Goal: Find specific page/section: Find specific page/section

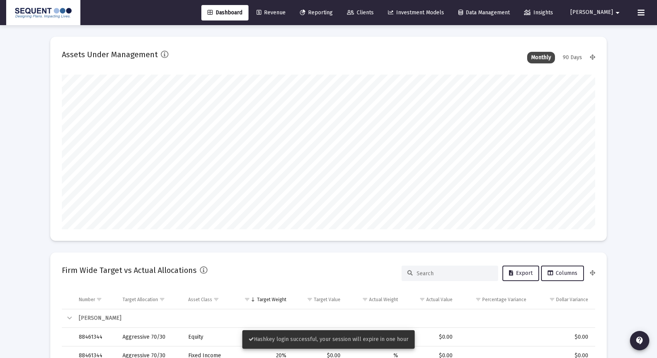
scroll to position [154, 287]
click at [362, 15] on link "Clients" at bounding box center [360, 12] width 39 height 15
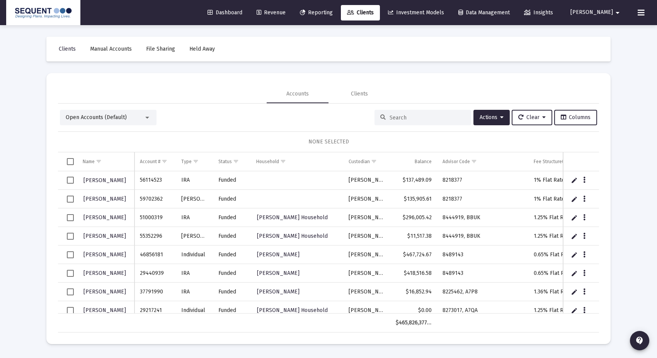
click at [406, 122] on div at bounding box center [422, 117] width 97 height 15
click at [404, 119] on input at bounding box center [427, 117] width 76 height 7
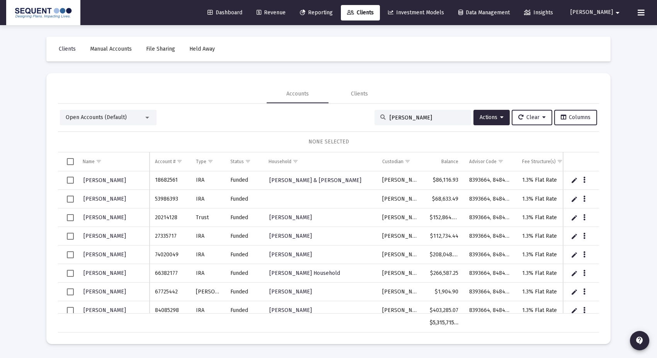
scroll to position [0, 118]
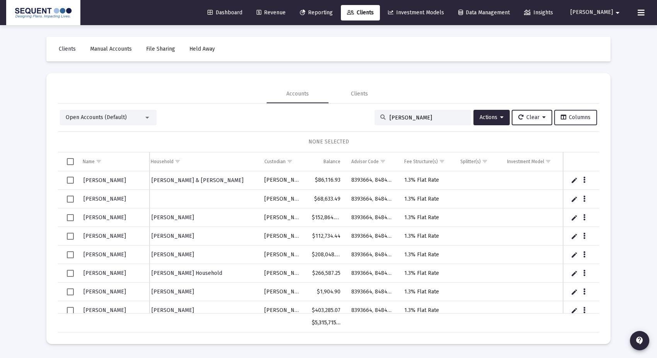
type input "jay quin"
click at [583, 116] on span "Columns" at bounding box center [575, 117] width 30 height 7
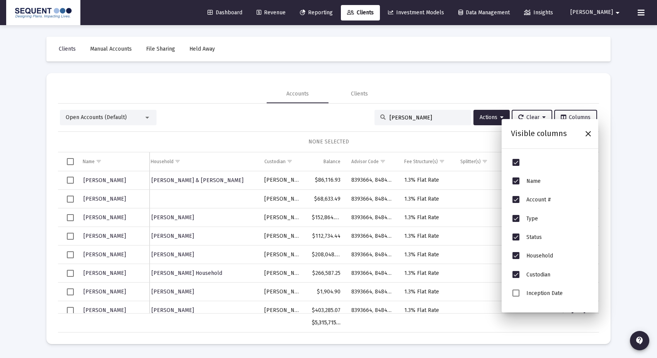
scroll to position [182, 0]
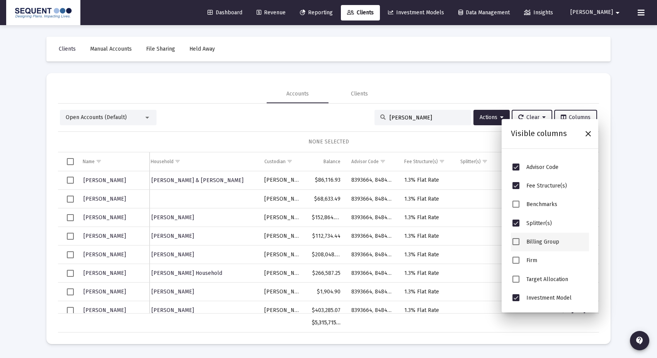
click at [520, 243] on div "Billing Group" at bounding box center [550, 242] width 78 height 19
click at [515, 239] on span "Billing Group" at bounding box center [515, 241] width 7 height 7
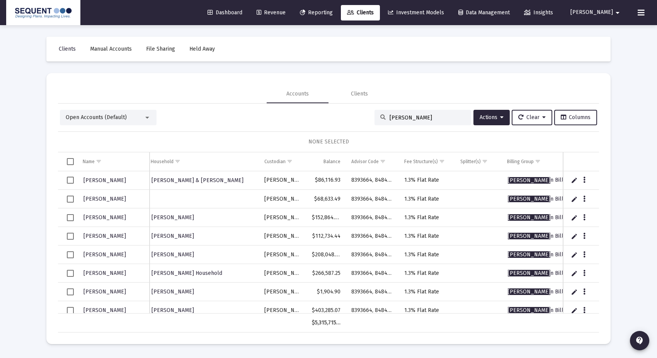
click at [416, 127] on div "Open Accounts (Default) jay quin Actions Clear Columns NONE SELECTED Name Name …" at bounding box center [328, 221] width 541 height 222
click at [419, 117] on input "jay quin" at bounding box center [427, 117] width 76 height 7
